Goal: Communication & Community: Participate in discussion

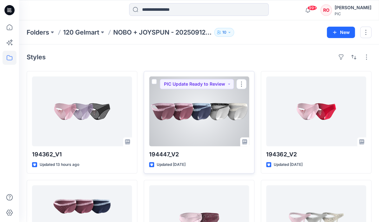
click at [183, 107] on div at bounding box center [199, 111] width 100 height 70
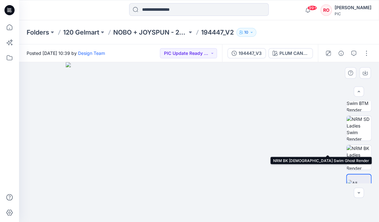
scroll to position [166, 0]
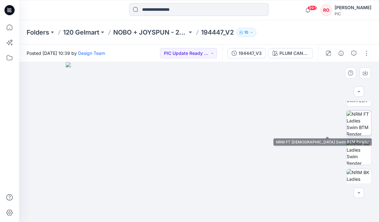
click at [358, 130] on img at bounding box center [358, 123] width 25 height 25
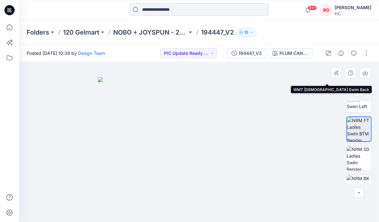
scroll to position [161, 0]
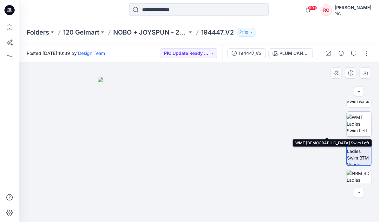
click at [356, 124] on img at bounding box center [358, 124] width 25 height 20
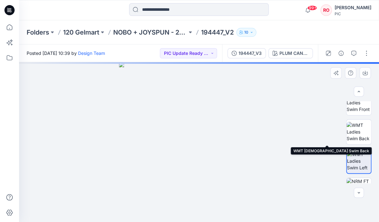
scroll to position [101, 0]
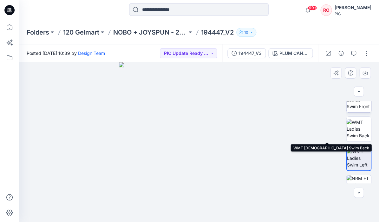
click at [354, 109] on img at bounding box center [358, 100] width 25 height 20
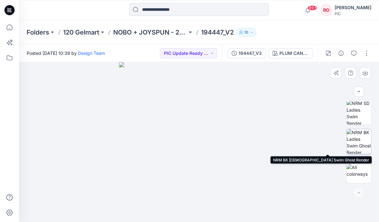
scroll to position [206, 0]
click at [358, 138] on img at bounding box center [358, 141] width 25 height 25
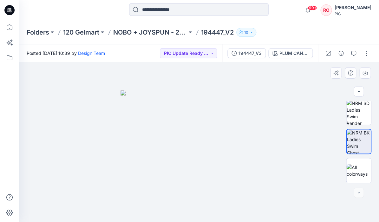
scroll to position [0, 0]
click at [357, 162] on div at bounding box center [358, 170] width 25 height 25
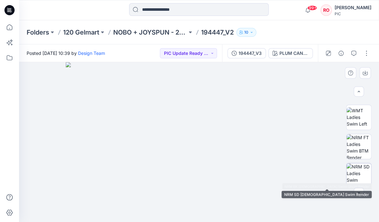
scroll to position [130, 0]
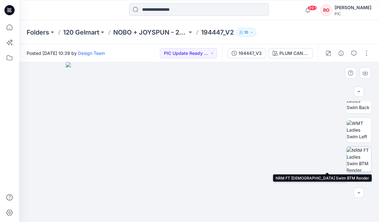
click at [354, 151] on img at bounding box center [358, 159] width 25 height 25
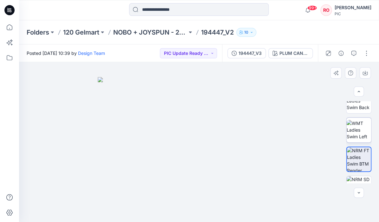
scroll to position [0, 0]
click at [360, 138] on img at bounding box center [358, 130] width 25 height 20
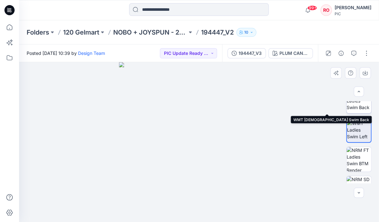
click at [358, 105] on img at bounding box center [358, 101] width 25 height 20
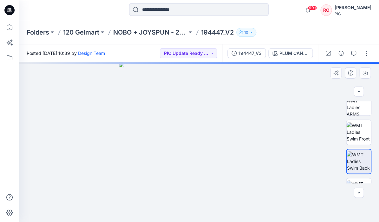
scroll to position [68, 0]
click at [355, 133] on img at bounding box center [358, 133] width 25 height 20
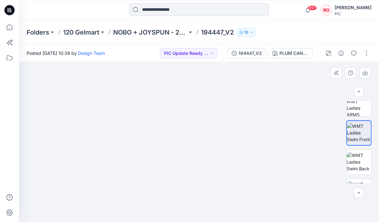
drag, startPoint x: 208, startPoint y: 156, endPoint x: 200, endPoint y: 106, distance: 50.8
click at [199, 105] on img at bounding box center [189, 56] width 412 height 332
drag, startPoint x: 198, startPoint y: 151, endPoint x: 203, endPoint y: 100, distance: 50.6
click at [203, 100] on img at bounding box center [190, 36] width 412 height 372
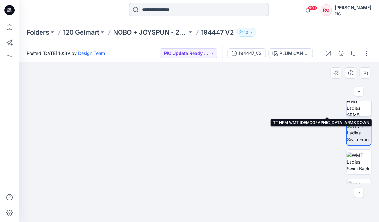
click at [355, 113] on img at bounding box center [358, 103] width 25 height 25
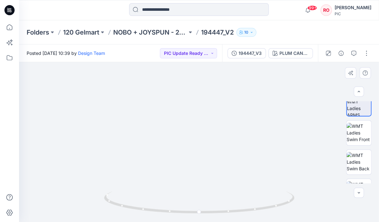
drag, startPoint x: 259, startPoint y: 138, endPoint x: 247, endPoint y: 93, distance: 46.9
click at [246, 93] on img at bounding box center [186, 5] width 618 height 433
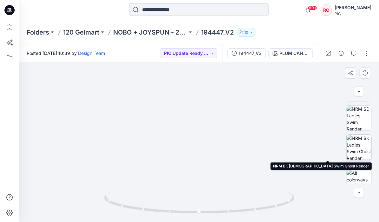
scroll to position [198, 0]
click at [358, 147] on img at bounding box center [358, 148] width 25 height 25
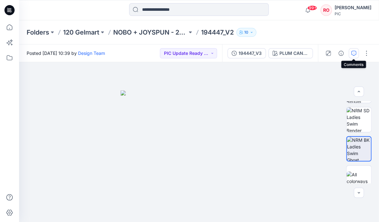
click at [354, 54] on icon "button" at bounding box center [353, 53] width 5 height 5
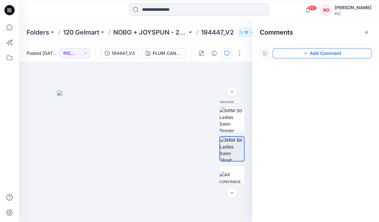
click at [291, 57] on button "Add Comment" at bounding box center [321, 53] width 99 height 10
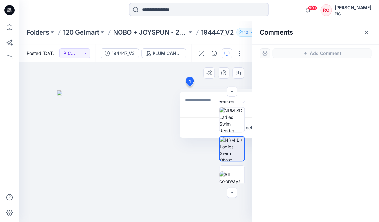
click at [189, 86] on div "1 Cancel Post" at bounding box center [135, 142] width 233 height 160
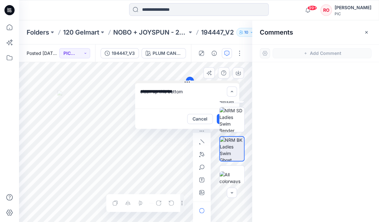
drag, startPoint x: 218, startPoint y: 90, endPoint x: 174, endPoint y: 81, distance: 45.6
click at [193, 90] on textarea "**********" at bounding box center [187, 95] width 104 height 25
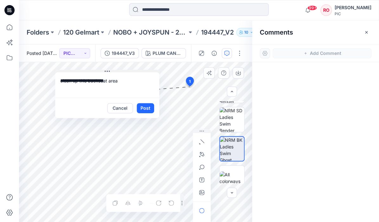
drag, startPoint x: 198, startPoint y: 81, endPoint x: 119, endPoint y: 71, distance: 79.0
click at [203, 154] on icon "button" at bounding box center [201, 154] width 5 height 5
click at [170, 153] on button "button" at bounding box center [167, 154] width 10 height 10
click at [131, 75] on textarea "**********" at bounding box center [108, 84] width 104 height 25
click at [127, 81] on textarea "**********" at bounding box center [108, 84] width 104 height 25
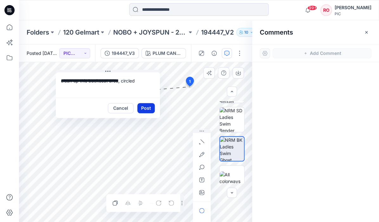
type textarea "**********"
click at [142, 104] on button "Post" at bounding box center [145, 108] width 17 height 10
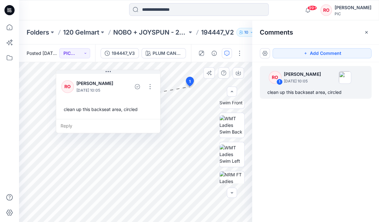
scroll to position [120, 0]
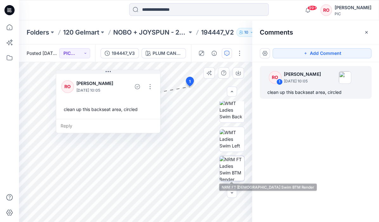
click at [231, 168] on img at bounding box center [231, 168] width 25 height 25
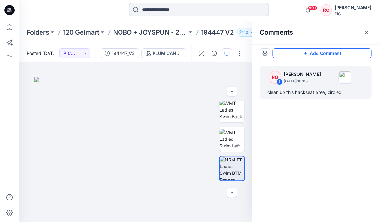
click at [301, 53] on button "Add Comment" at bounding box center [321, 53] width 99 height 10
click at [168, 205] on div "2" at bounding box center [135, 142] width 233 height 160
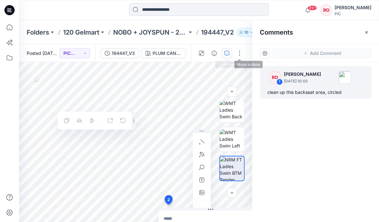
click at [227, 52] on icon "button" at bounding box center [226, 53] width 5 height 5
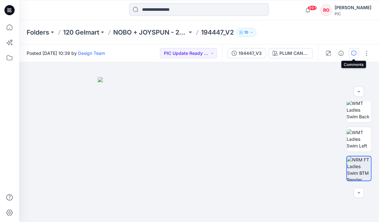
click at [355, 49] on button "button" at bounding box center [353, 53] width 10 height 10
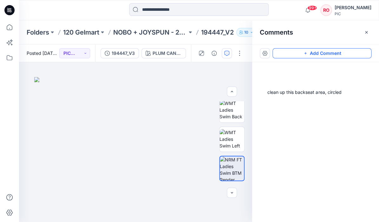
click at [335, 54] on button "Add Comment" at bounding box center [321, 53] width 99 height 10
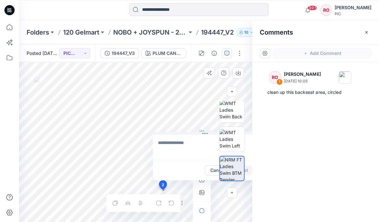
drag, startPoint x: 162, startPoint y: 190, endPoint x: 167, endPoint y: 190, distance: 5.1
click at [162, 190] on div "2 Cancel Post Layer 1" at bounding box center [135, 142] width 233 height 160
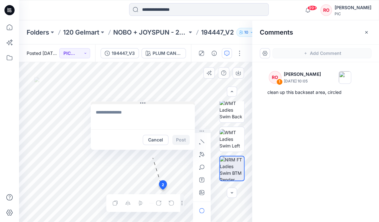
drag, startPoint x: 175, startPoint y: 133, endPoint x: 113, endPoint y: 84, distance: 78.8
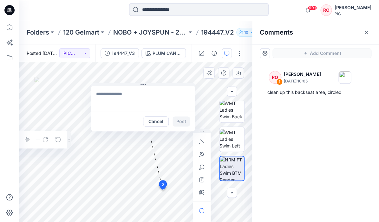
click at [113, 99] on textarea at bounding box center [143, 98] width 104 height 25
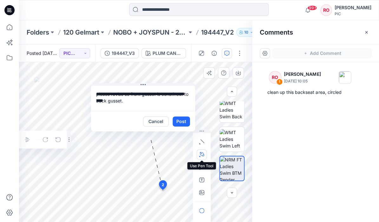
click at [201, 153] on icon "button" at bounding box center [200, 155] width 3 height 4
click at [168, 155] on icon "button" at bounding box center [167, 154] width 5 height 5
click at [137, 101] on textarea "**********" at bounding box center [143, 98] width 104 height 25
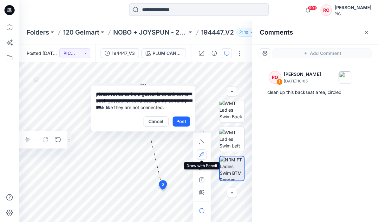
click at [201, 156] on icon "button" at bounding box center [201, 154] width 5 height 5
click at [124, 94] on textarea "**********" at bounding box center [143, 98] width 104 height 25
type textarea "**********"
click at [180, 119] on button "Post" at bounding box center [180, 121] width 17 height 10
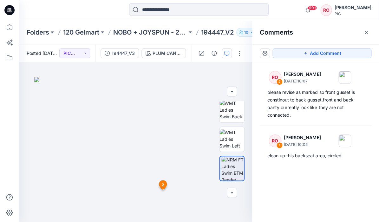
click at [305, 0] on div "99+ Notifications Design Team has updated 194447_V2 with 194447_V3 38 hours ago…" at bounding box center [199, 10] width 360 height 20
click at [307, 53] on icon "button" at bounding box center [305, 53] width 5 height 5
click at [186, 108] on div "3 2 RO [PERSON_NAME] [DATE] 10:07 please revise as marked so front gusset is co…" at bounding box center [135, 142] width 233 height 160
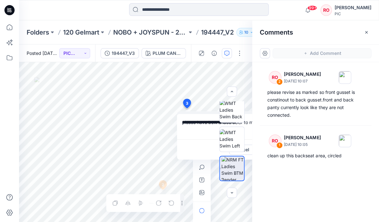
scroll to position [0, 29]
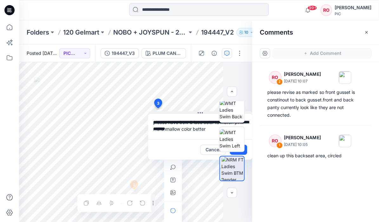
type textarea "**********"
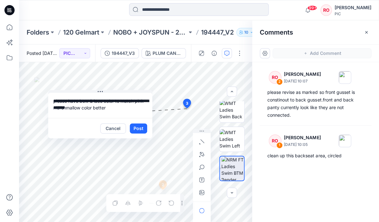
drag, startPoint x: 210, startPoint y: 111, endPoint x: 128, endPoint y: 128, distance: 83.5
click at [200, 189] on button "button" at bounding box center [202, 192] width 10 height 10
type input"] "**********"
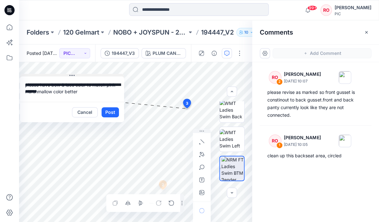
drag, startPoint x: 82, startPoint y: 91, endPoint x: 54, endPoint y: 74, distance: 32.8
click at [54, 91] on textarea "**********" at bounding box center [72, 88] width 104 height 25
click at [74, 93] on textarea "**********" at bounding box center [72, 88] width 104 height 25
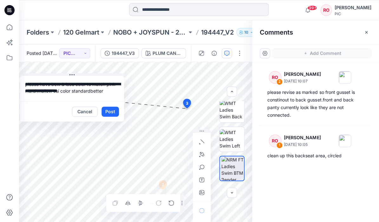
click at [110, 90] on textarea "**********" at bounding box center [72, 88] width 104 height 25
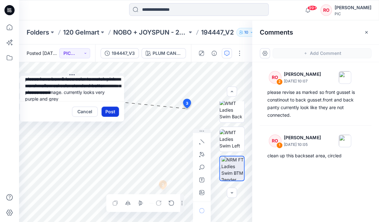
type textarea "**********"
click at [110, 111] on button "Post" at bounding box center [109, 112] width 17 height 10
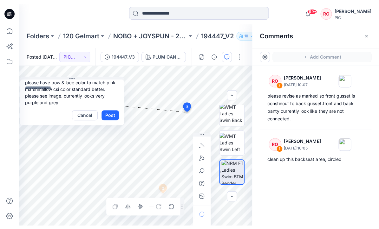
scroll to position [0, 0]
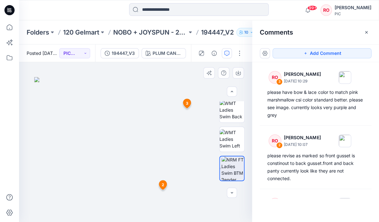
drag, startPoint x: 296, startPoint y: 55, endPoint x: 221, endPoint y: 81, distance: 79.4
click at [295, 55] on button "Add Comment" at bounding box center [321, 53] width 99 height 10
click at [164, 107] on div "4 2 RO [PERSON_NAME] [DATE] 10:07 please revise as marked so front gusset is co…" at bounding box center [135, 142] width 233 height 160
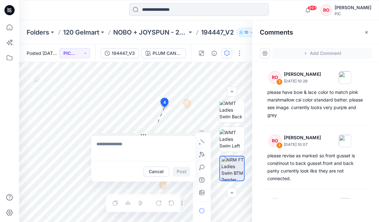
drag, startPoint x: 174, startPoint y: 111, endPoint x: 112, endPoint y: 135, distance: 66.5
click at [202, 153] on icon "button" at bounding box center [200, 155] width 3 height 4
drag, startPoint x: 168, startPoint y: 155, endPoint x: 164, endPoint y: 151, distance: 5.8
click at [167, 154] on icon "button" at bounding box center [167, 154] width 5 height 5
click at [163, 173] on button "Cancel" at bounding box center [156, 174] width 26 height 10
